Goal: Transaction & Acquisition: Book appointment/travel/reservation

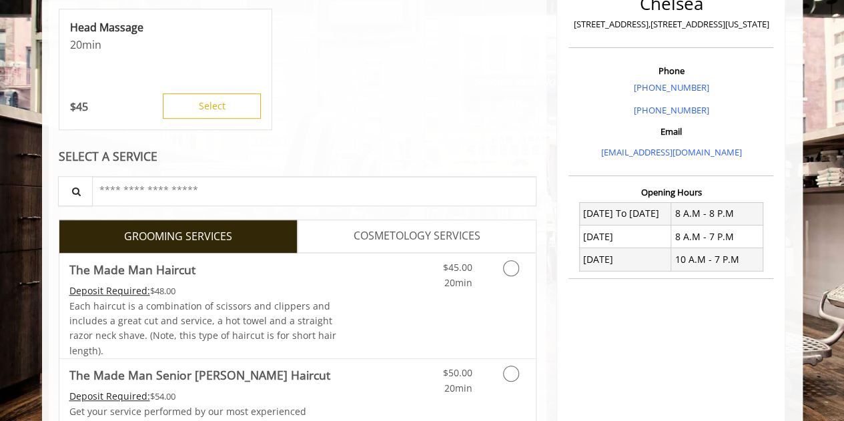
scroll to position [467, 0]
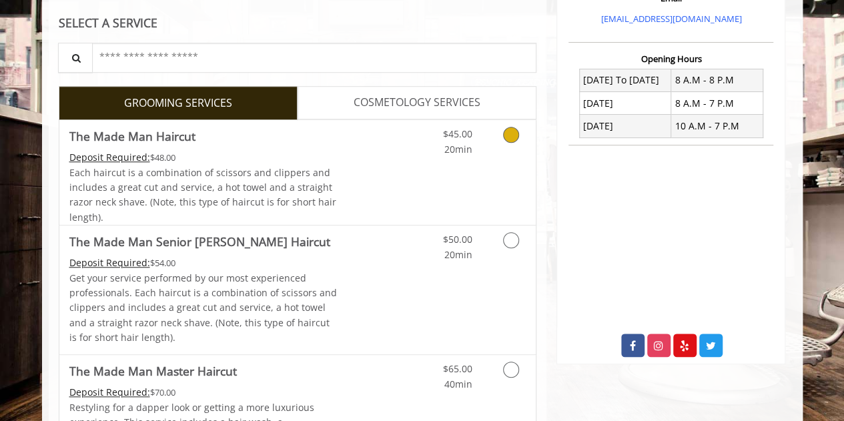
click at [503, 146] on link "Grooming services" at bounding box center [509, 138] width 34 height 37
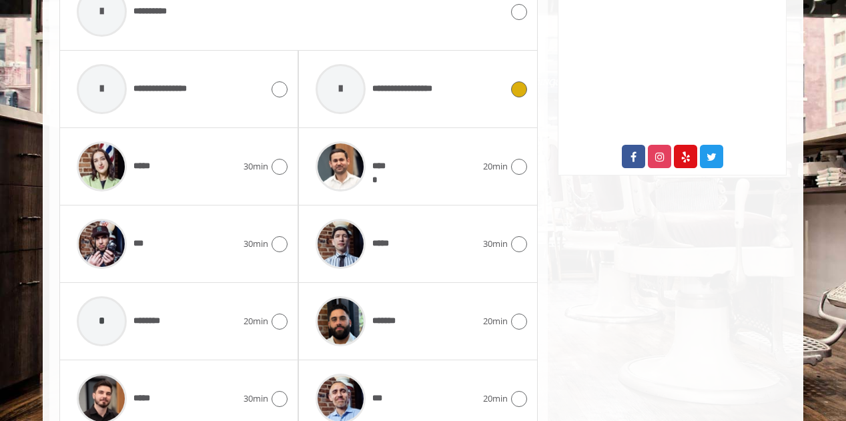
scroll to position [774, 0]
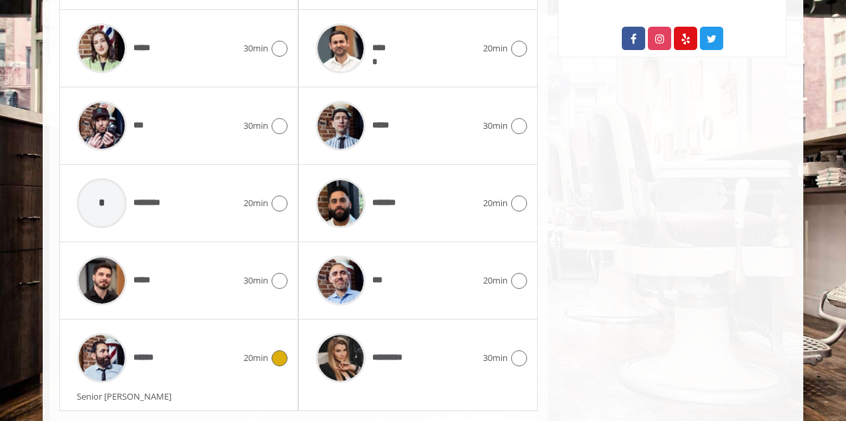
click at [278, 339] on div "****** 20min" at bounding box center [179, 357] width 218 height 63
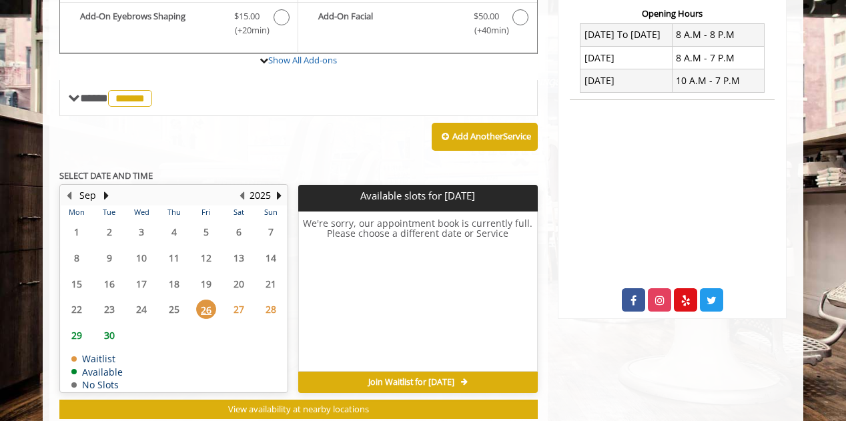
scroll to position [546, 0]
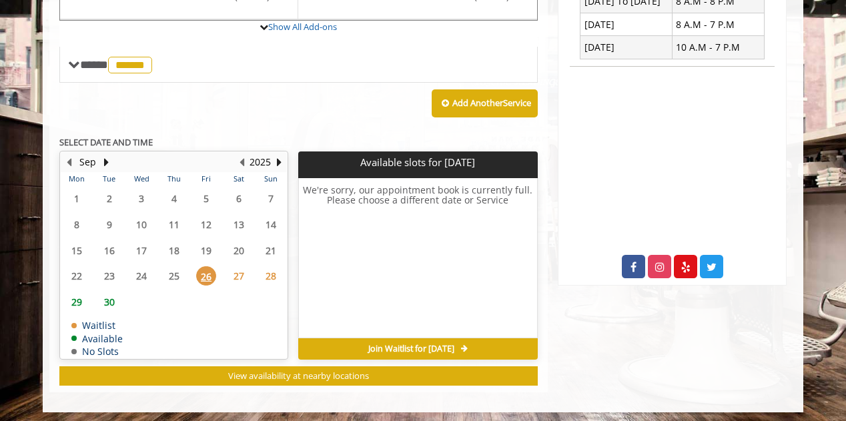
click at [101, 298] on span "30" at bounding box center [109, 301] width 20 height 19
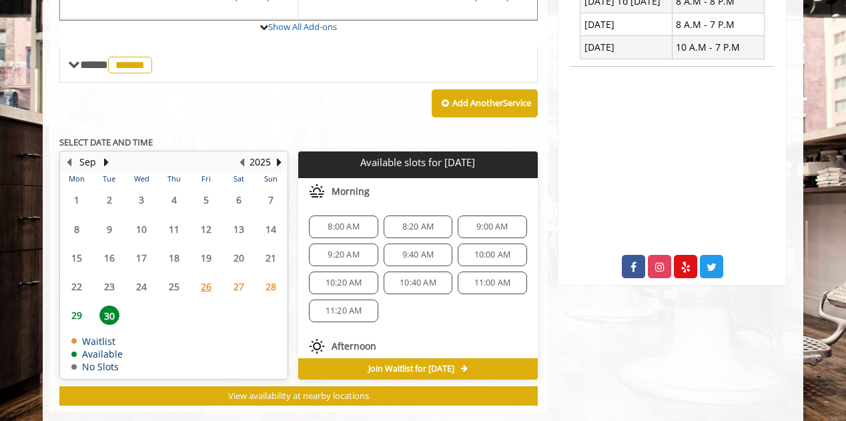
scroll to position [566, 0]
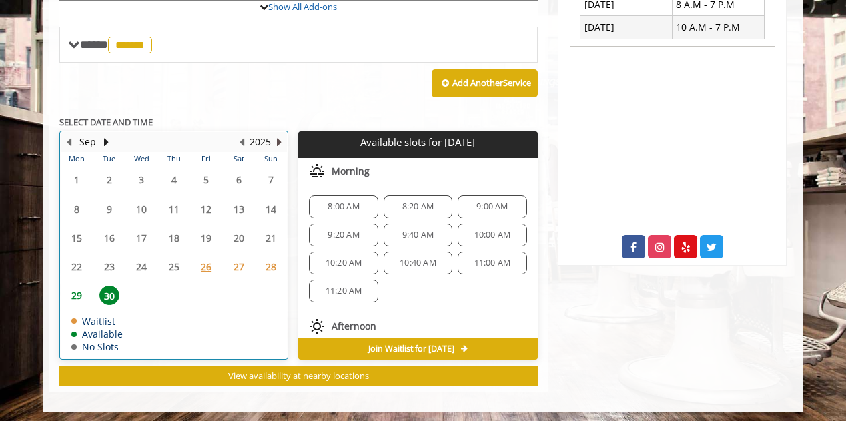
click at [284, 137] on td "2025" at bounding box center [230, 142] width 113 height 20
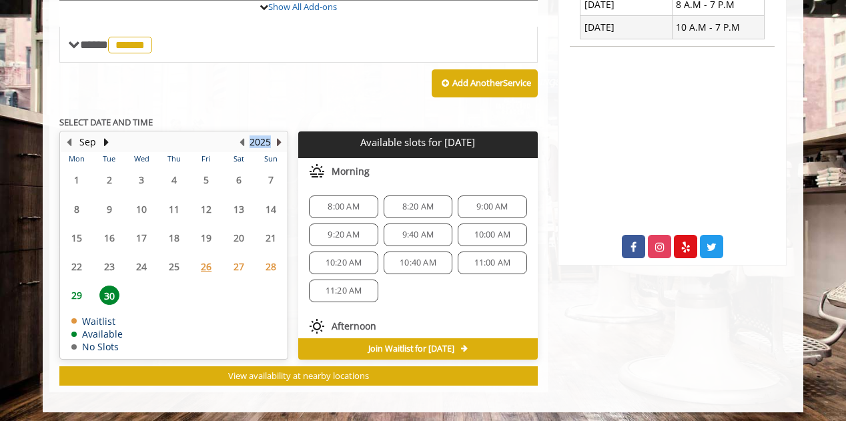
click at [279, 136] on button "Next Year" at bounding box center [279, 142] width 11 height 15
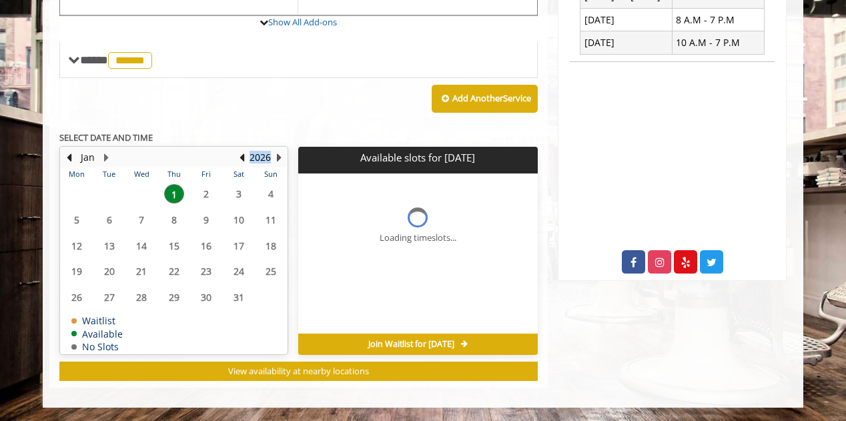
scroll to position [546, 0]
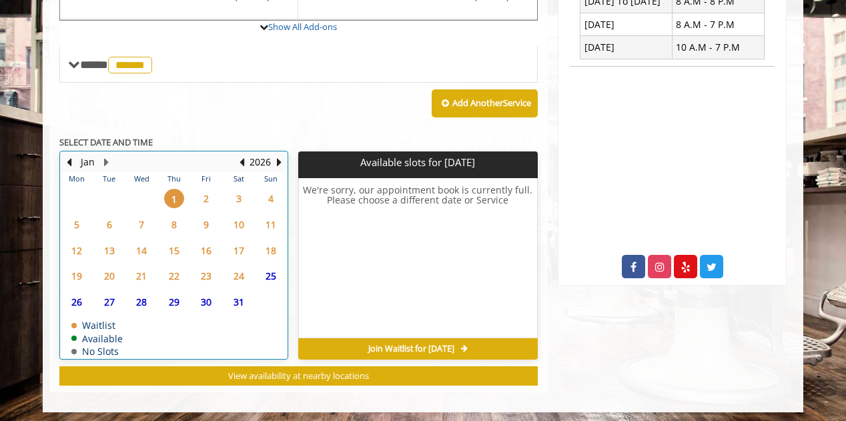
click at [209, 238] on td "16" at bounding box center [206, 251] width 32 height 26
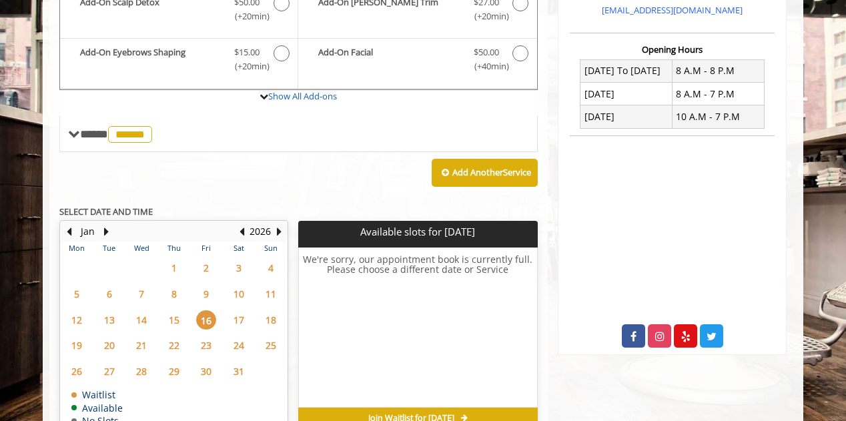
scroll to position [440, 0]
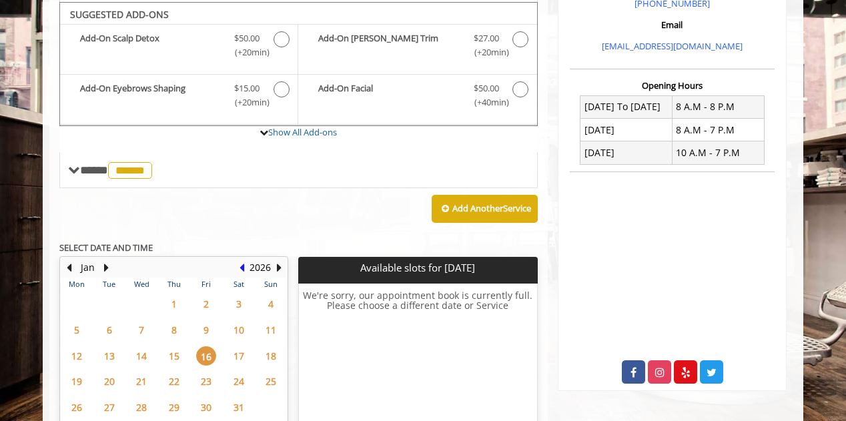
drag, startPoint x: 240, startPoint y: 262, endPoint x: 238, endPoint y: 244, distance: 18.9
click at [238, 244] on div "**********" at bounding box center [298, 194] width 478 height 595
click at [71, 264] on button "Previous Month" at bounding box center [68, 267] width 11 height 15
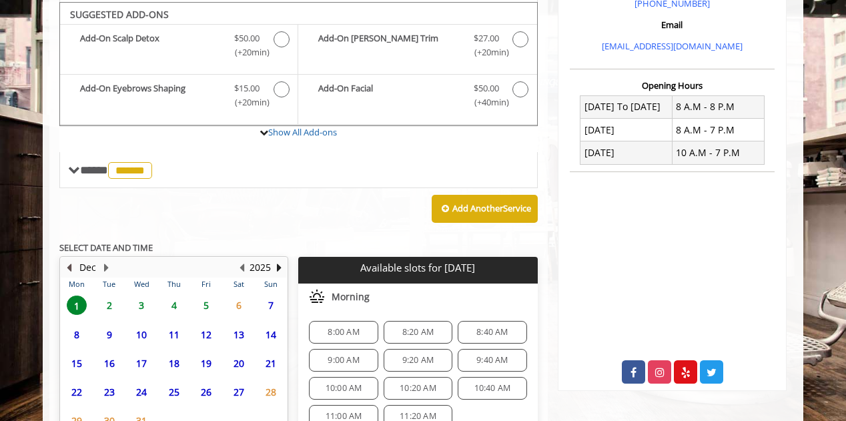
click at [71, 262] on button "Previous Month" at bounding box center [68, 267] width 11 height 15
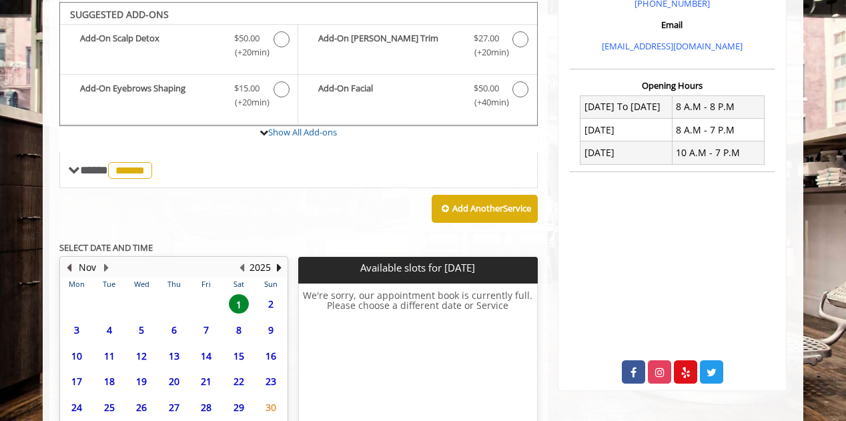
click at [71, 261] on button "Previous Month" at bounding box center [68, 267] width 11 height 15
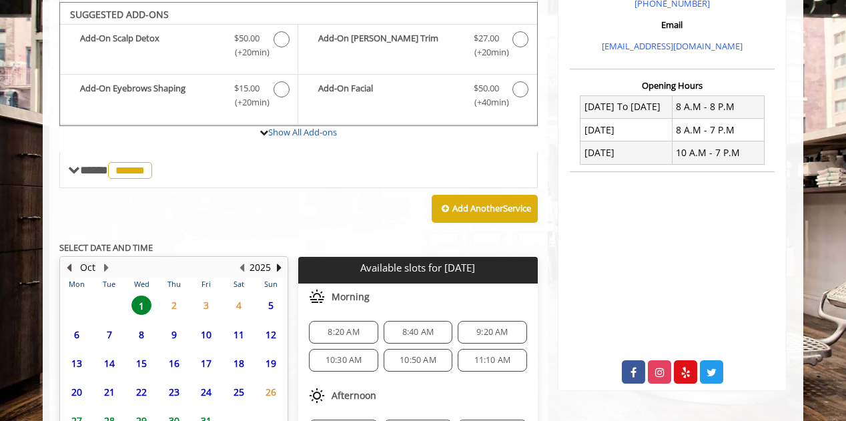
click at [69, 261] on button "Previous Month" at bounding box center [68, 267] width 11 height 15
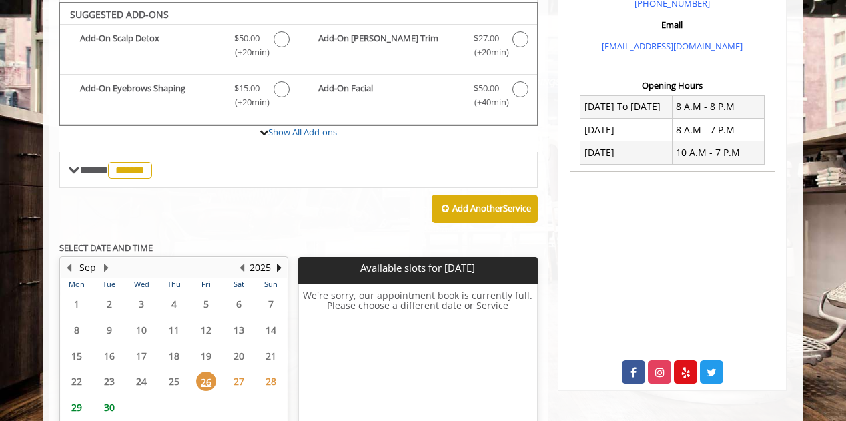
click at [219, 217] on div "Add Another Service" at bounding box center [298, 208] width 478 height 41
click at [104, 260] on button "Next Month" at bounding box center [106, 267] width 11 height 15
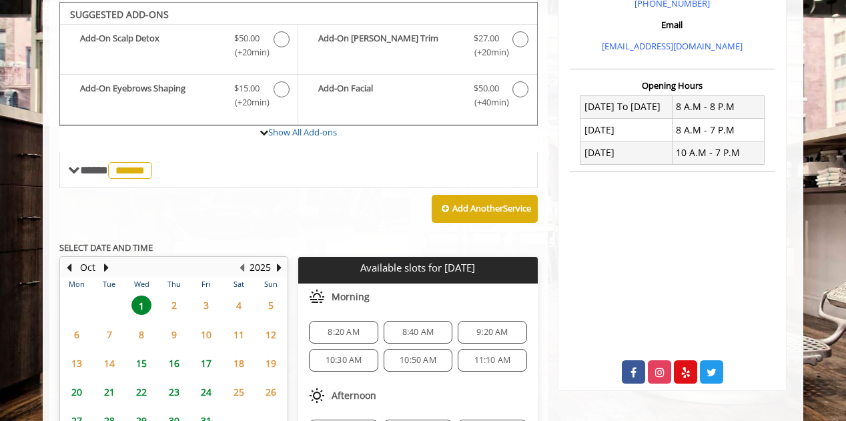
click at [208, 325] on span "10" at bounding box center [206, 334] width 20 height 19
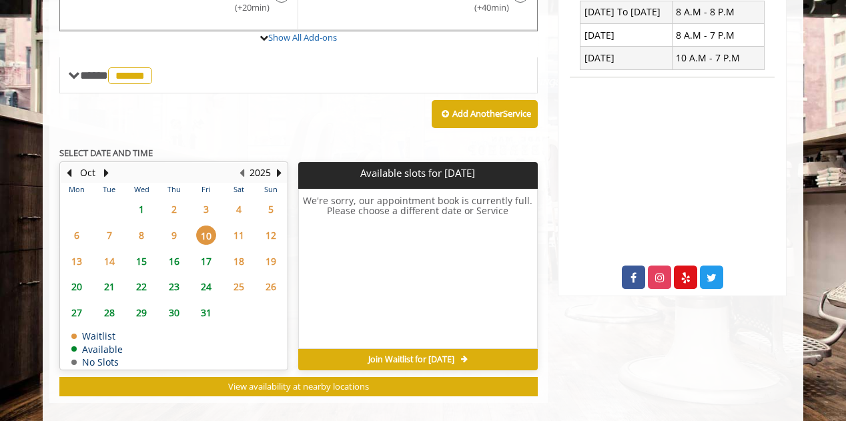
scroll to position [546, 0]
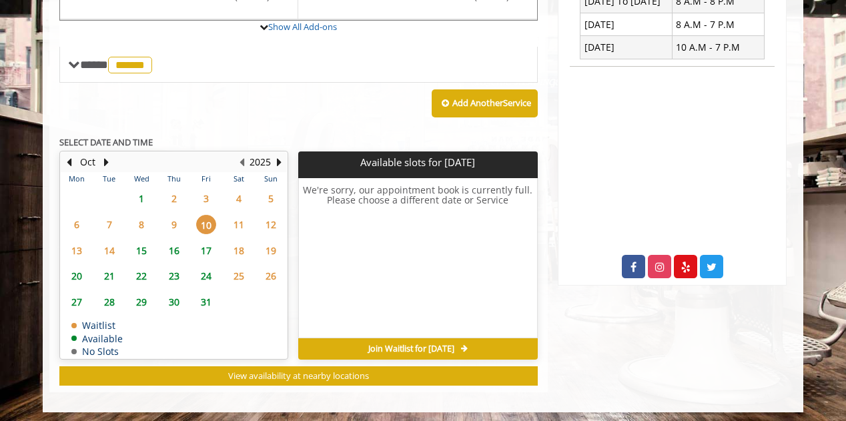
click at [207, 246] on span "17" at bounding box center [206, 250] width 20 height 19
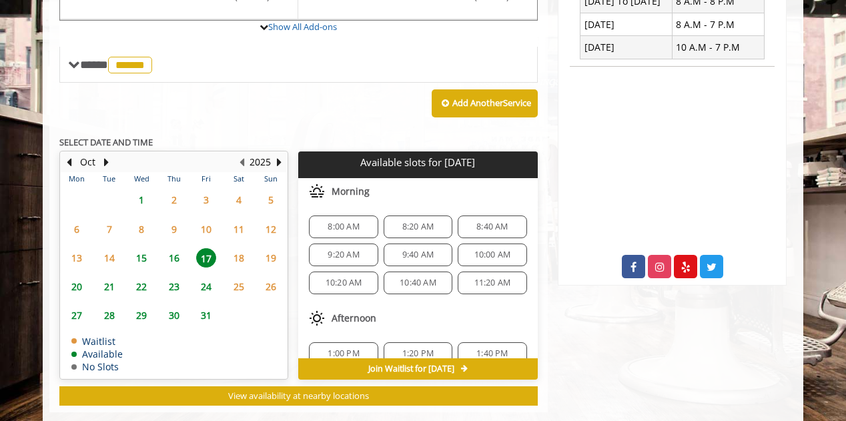
scroll to position [566, 0]
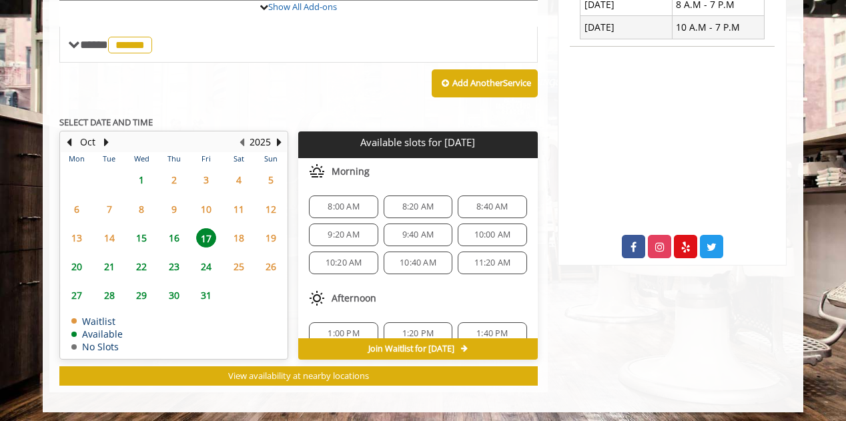
click at [139, 177] on span "1" at bounding box center [141, 179] width 20 height 19
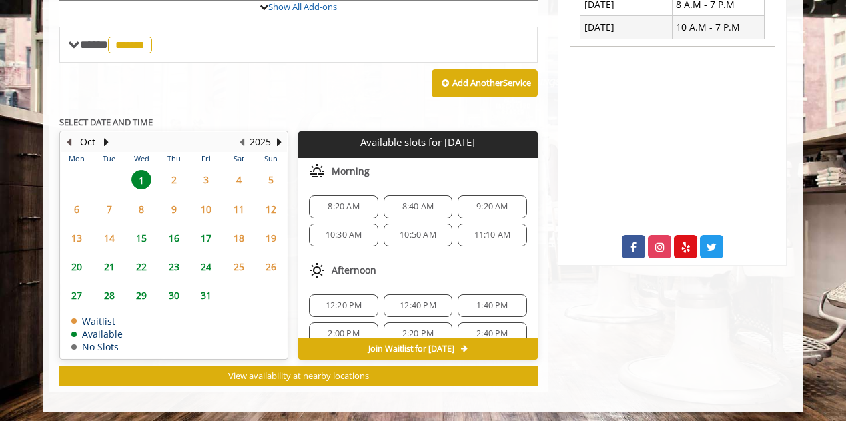
click at [67, 139] on button "Previous Month" at bounding box center [68, 142] width 11 height 15
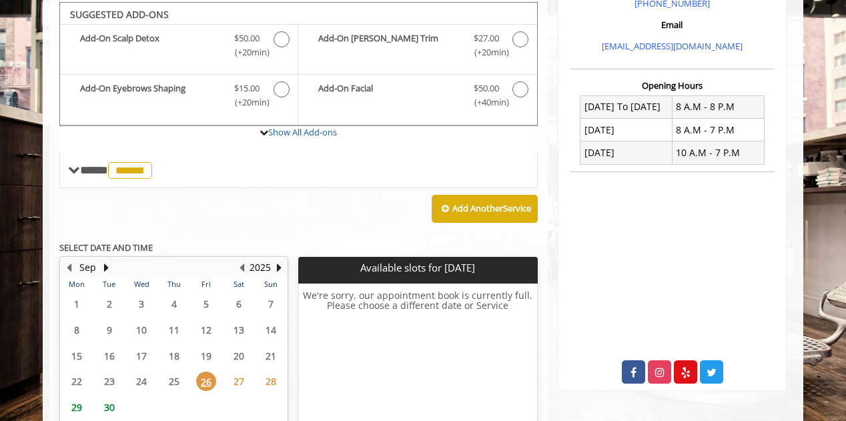
scroll to position [340, 0]
